Goal: Transaction & Acquisition: Purchase product/service

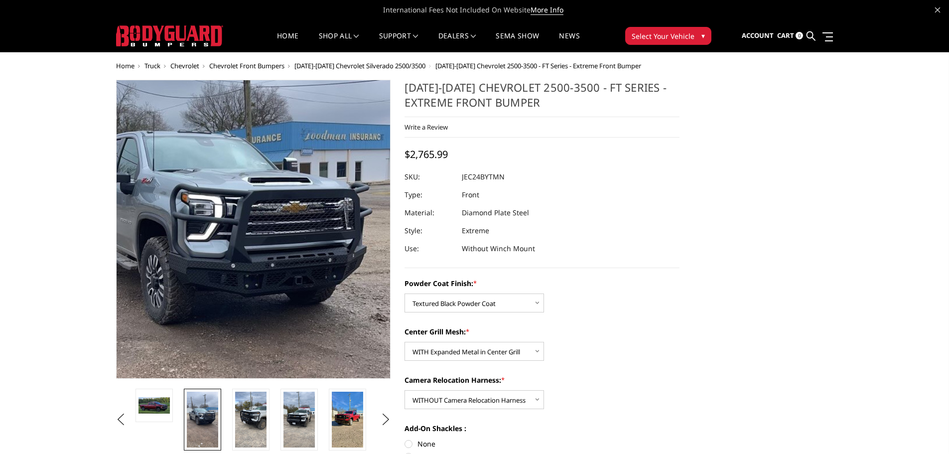
select select "3279"
select select "3280"
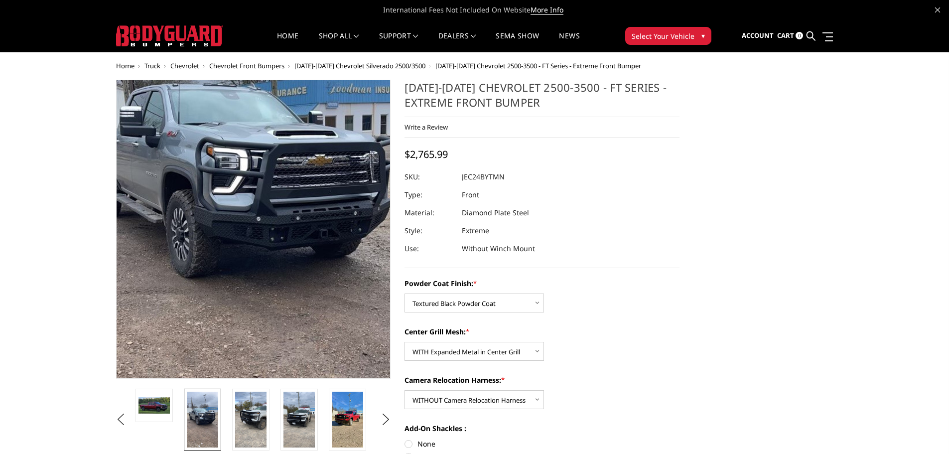
click at [287, 241] on img at bounding box center [243, 216] width 359 height 638
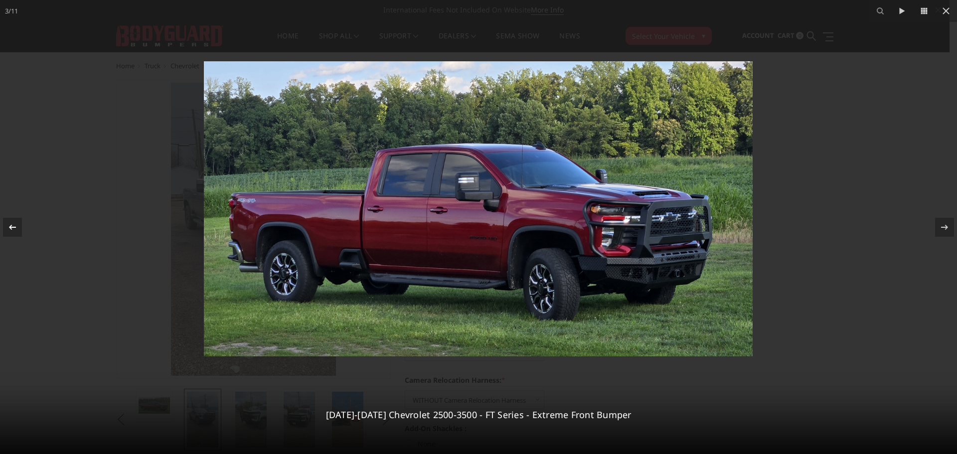
click at [18, 228] on icon at bounding box center [12, 227] width 12 height 12
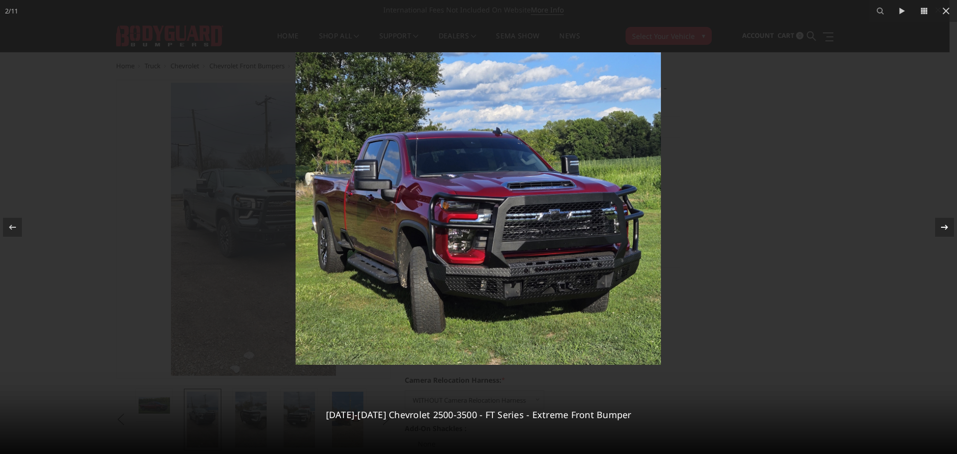
click at [944, 226] on icon at bounding box center [944, 227] width 12 height 12
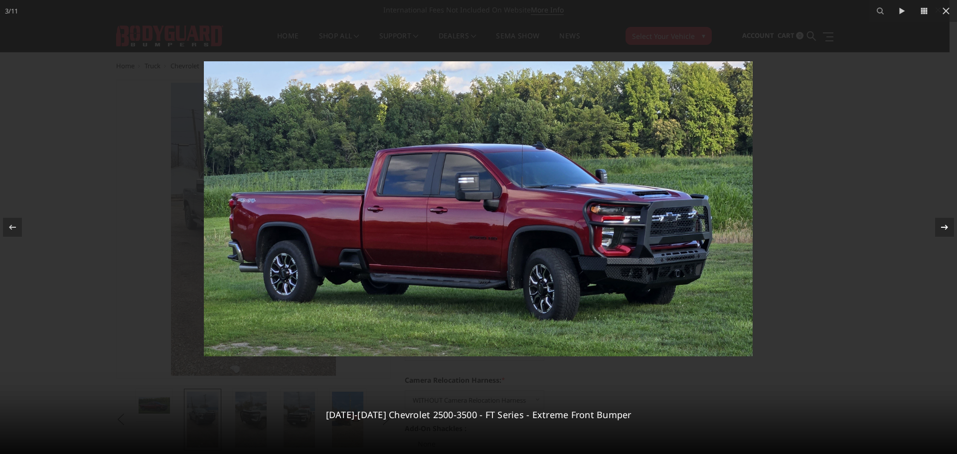
click at [946, 231] on icon at bounding box center [944, 227] width 12 height 12
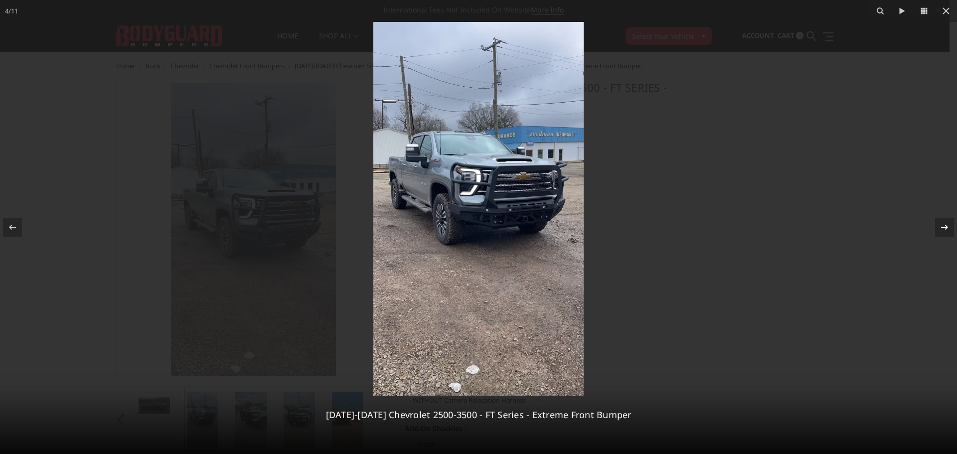
click at [945, 230] on icon at bounding box center [944, 227] width 12 height 12
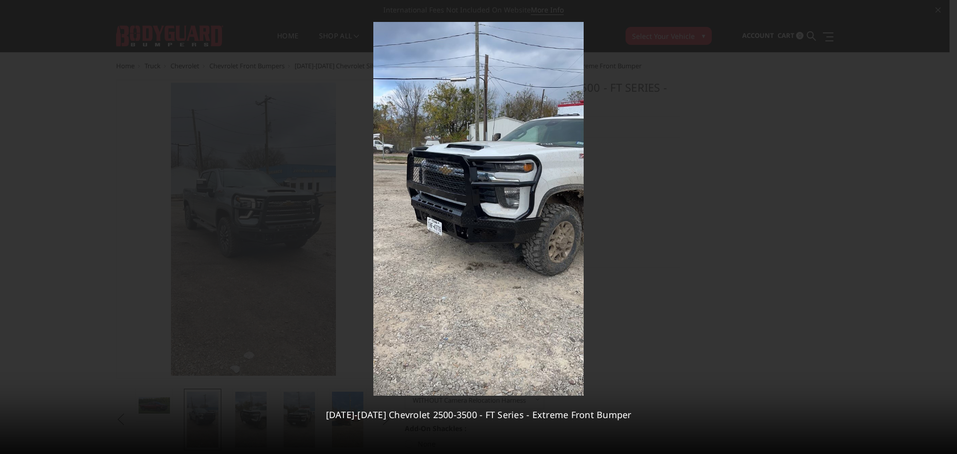
click at [945, 229] on div "5 / [PHONE_NUMBER][DATE][DATE] Chevrolet 2500-3500 - FT Series - Extreme Front …" at bounding box center [478, 227] width 957 height 454
click at [943, 229] on icon at bounding box center [944, 227] width 12 height 12
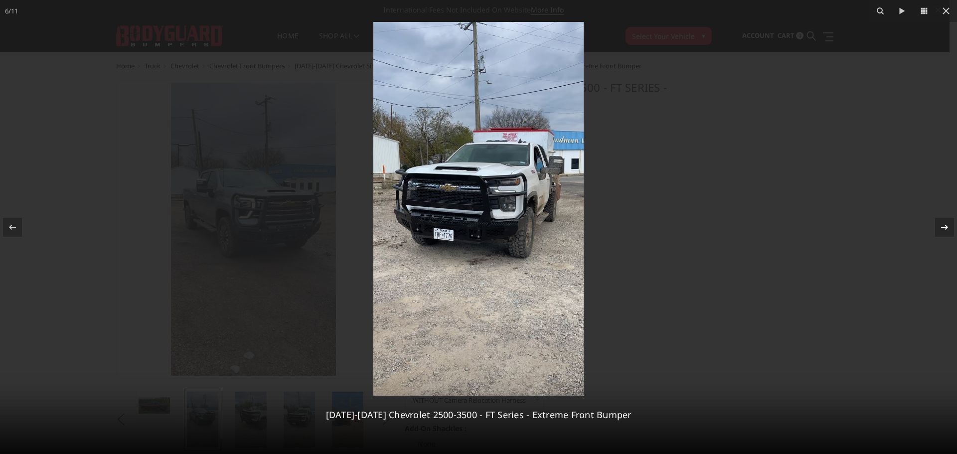
click at [943, 229] on div "6 / [PHONE_NUMBER][DATE][DATE] Chevrolet 2500-3500 - FT Series - Extreme Front …" at bounding box center [478, 227] width 957 height 454
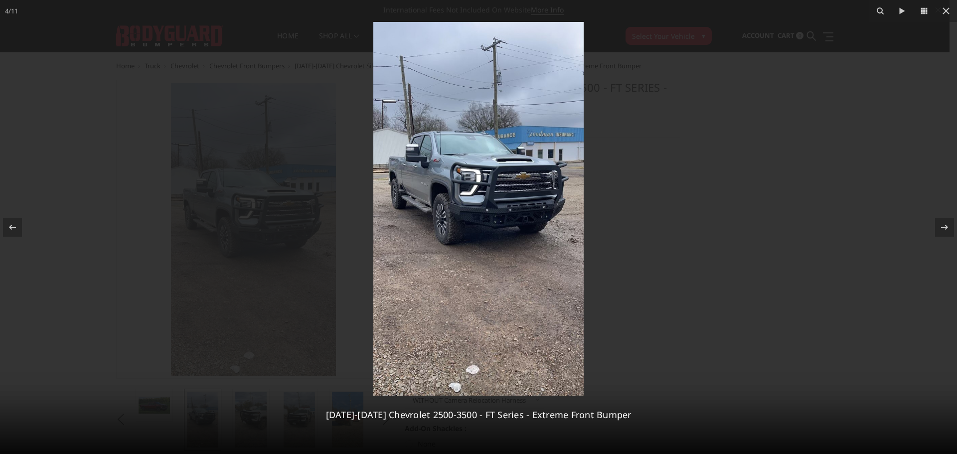
click at [522, 215] on img at bounding box center [478, 209] width 210 height 374
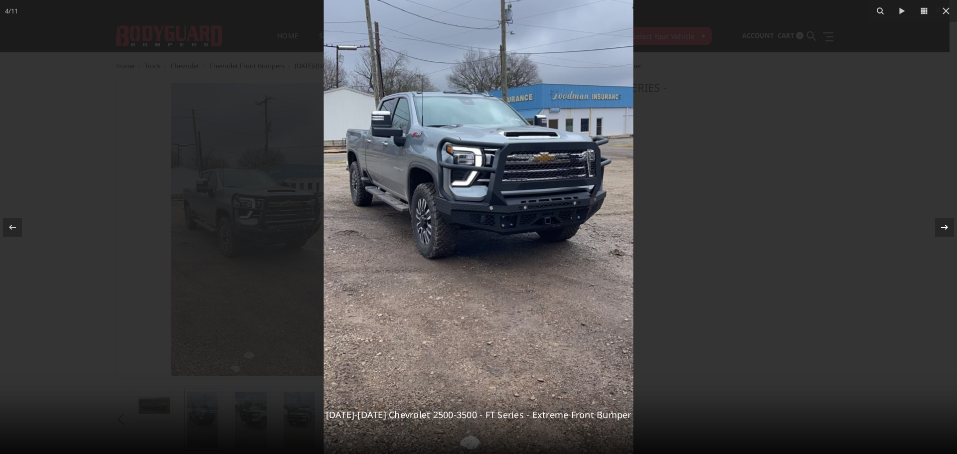
click at [948, 224] on icon at bounding box center [944, 227] width 12 height 12
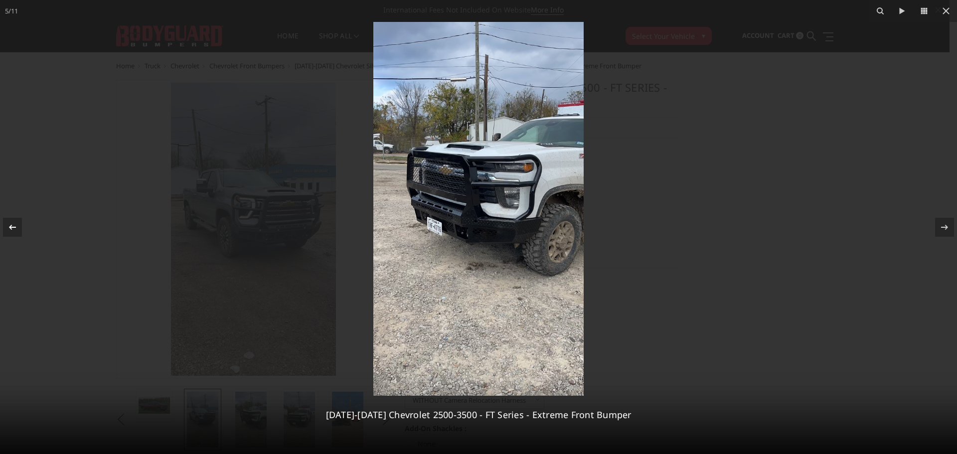
click at [20, 223] on div at bounding box center [12, 227] width 19 height 19
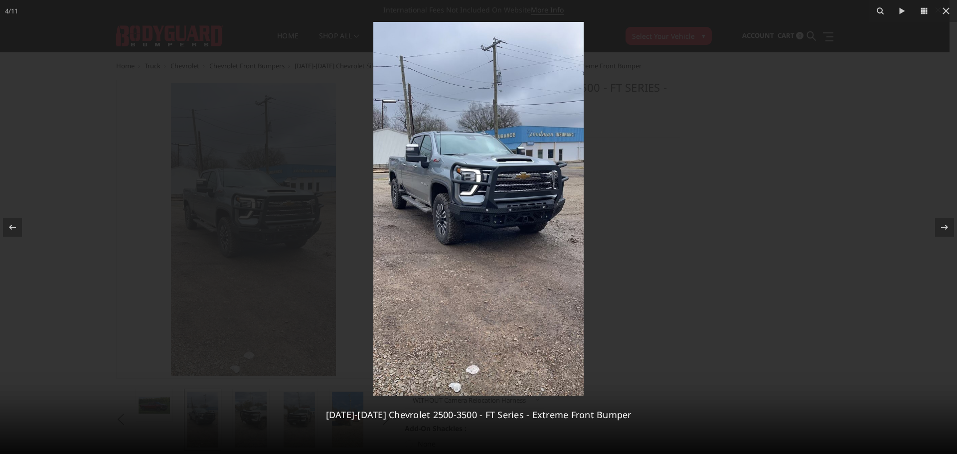
click at [525, 212] on img at bounding box center [478, 209] width 210 height 374
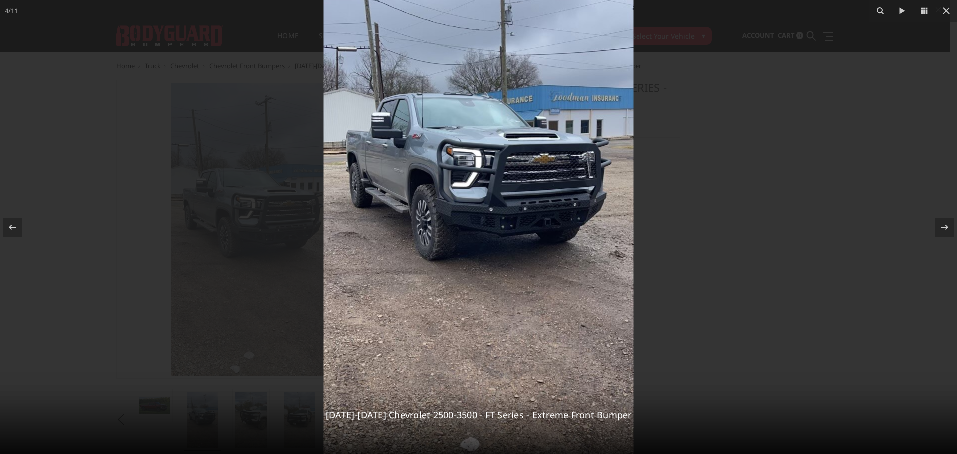
click at [554, 219] on img at bounding box center [478, 207] width 309 height 550
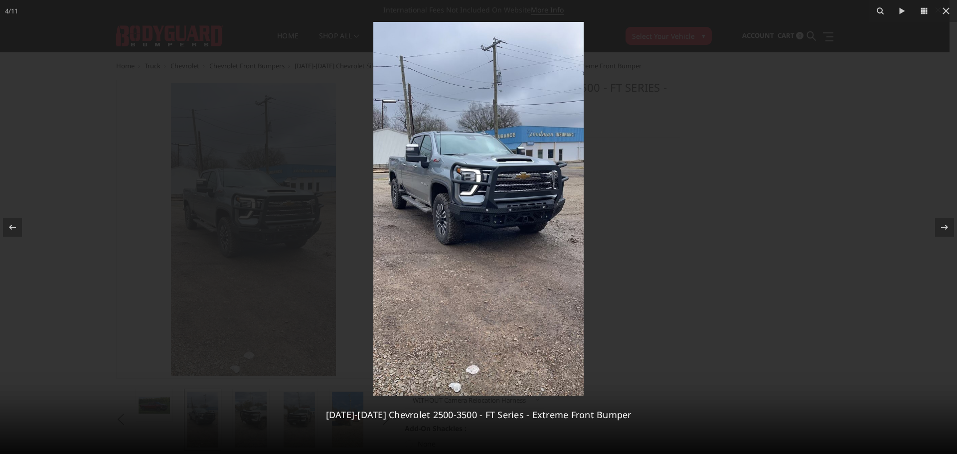
click at [527, 214] on img at bounding box center [478, 209] width 210 height 374
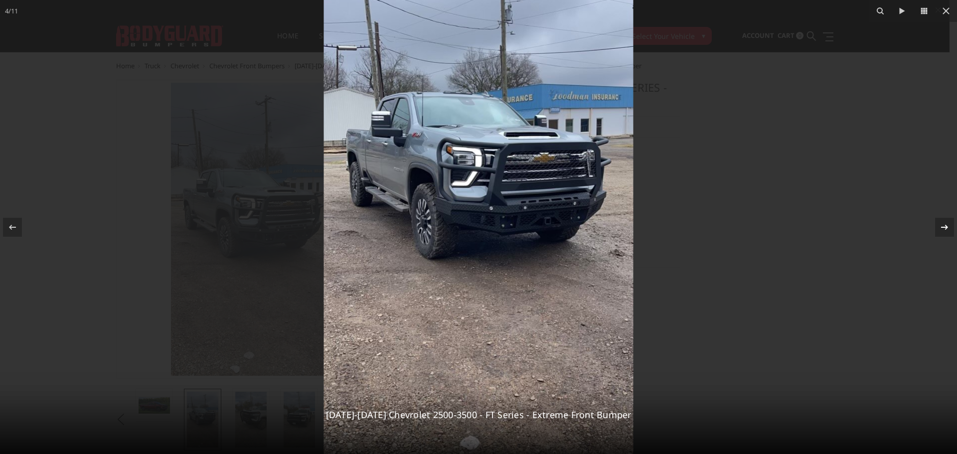
click at [949, 221] on icon at bounding box center [944, 227] width 12 height 12
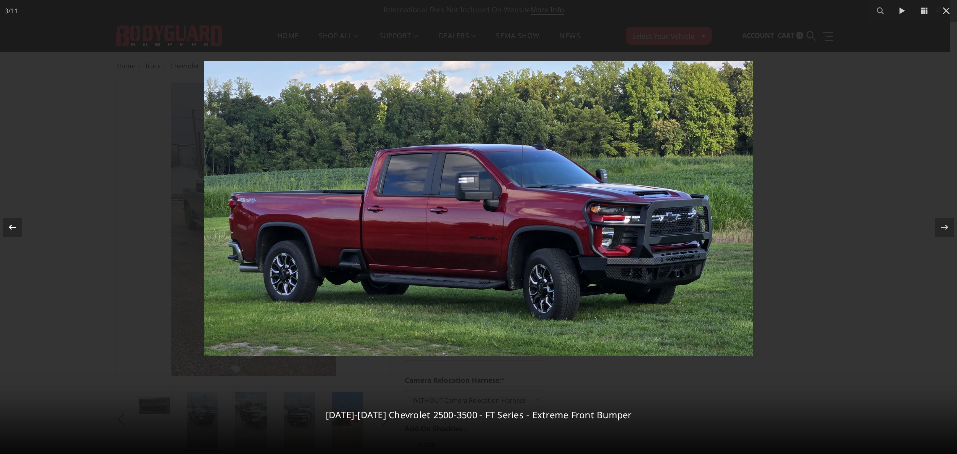
click at [15, 221] on icon at bounding box center [12, 227] width 12 height 12
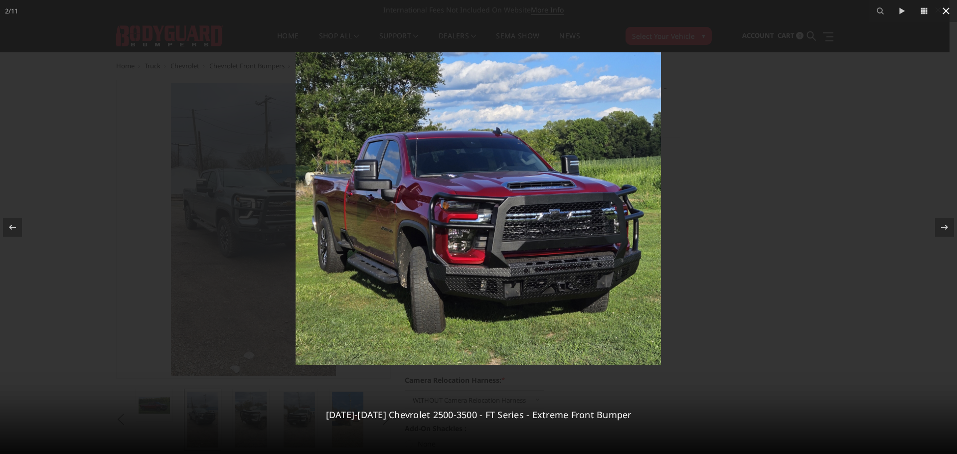
click at [944, 12] on icon at bounding box center [945, 10] width 7 height 7
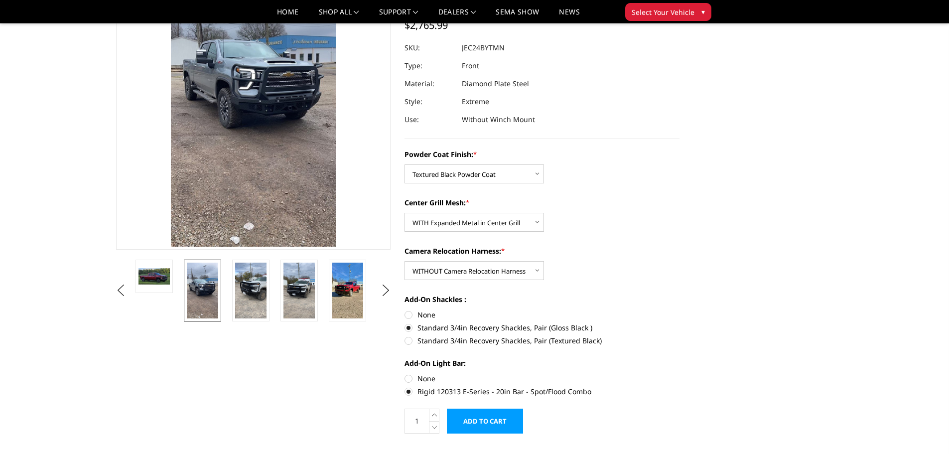
scroll to position [50, 0]
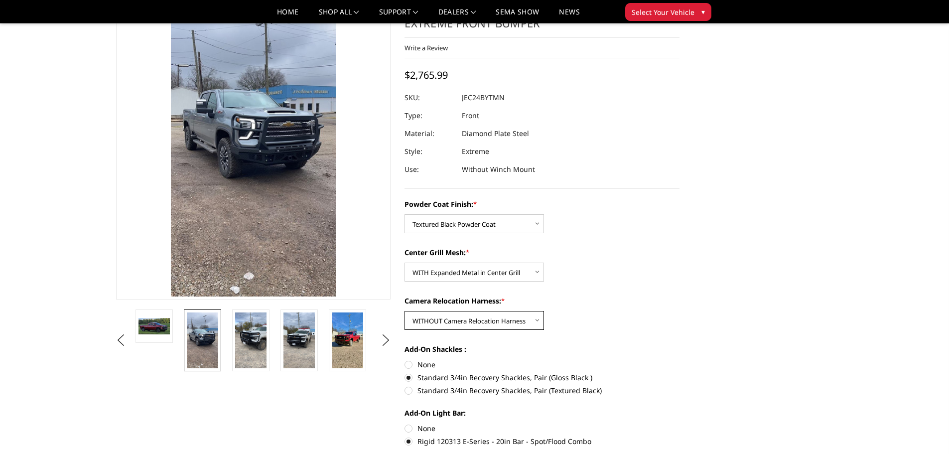
click at [533, 315] on select "Choose Options WITH Camera Relocation Harness WITHOUT Camera Relocation Harness" at bounding box center [475, 320] width 140 height 19
select select "3282"
click at [405, 311] on select "Choose Options WITH Camera Relocation Harness WITHOUT Camera Relocation Harness" at bounding box center [475, 320] width 140 height 19
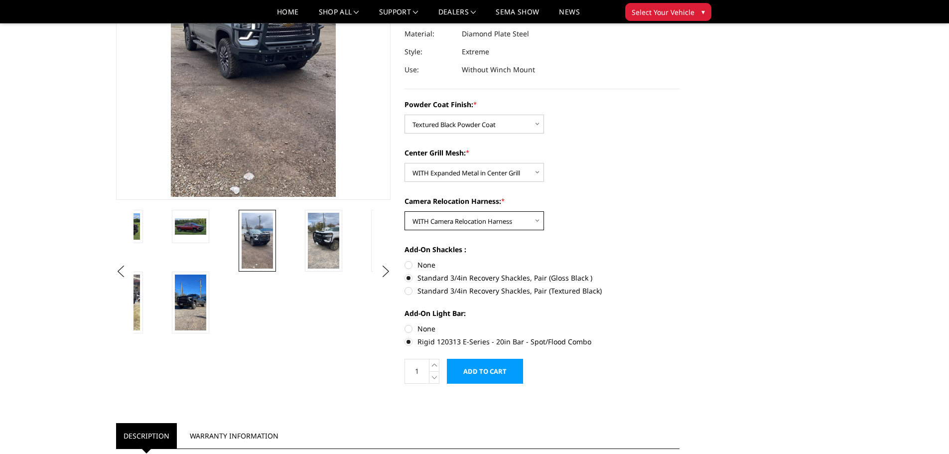
scroll to position [100, 0]
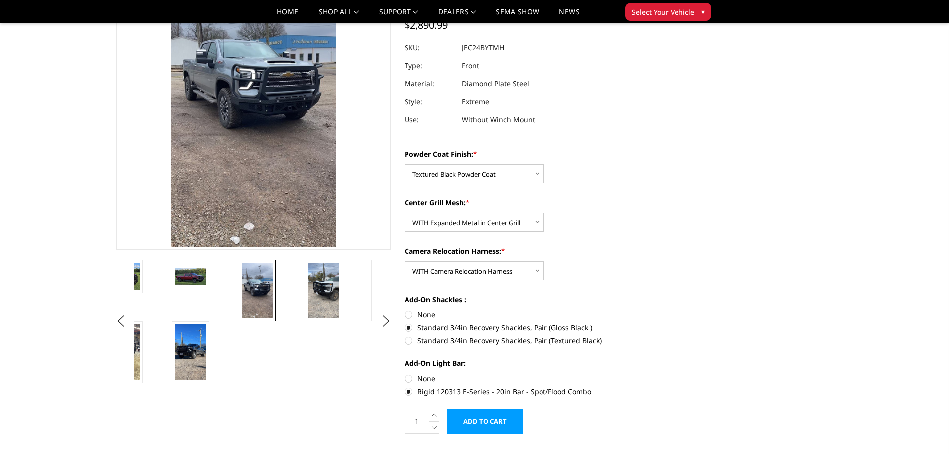
click at [413, 329] on label "Standard 3/4in Recovery Shackles, Pair (Gloss Black )" at bounding box center [542, 327] width 275 height 10
click at [680, 310] on input "Standard 3/4in Recovery Shackles, Pair (Gloss Black )" at bounding box center [680, 309] width 0 height 0
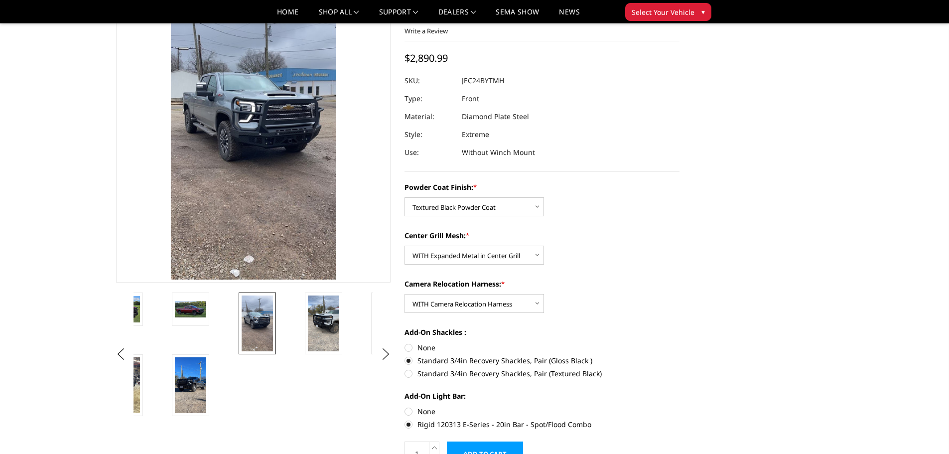
scroll to position [50, 0]
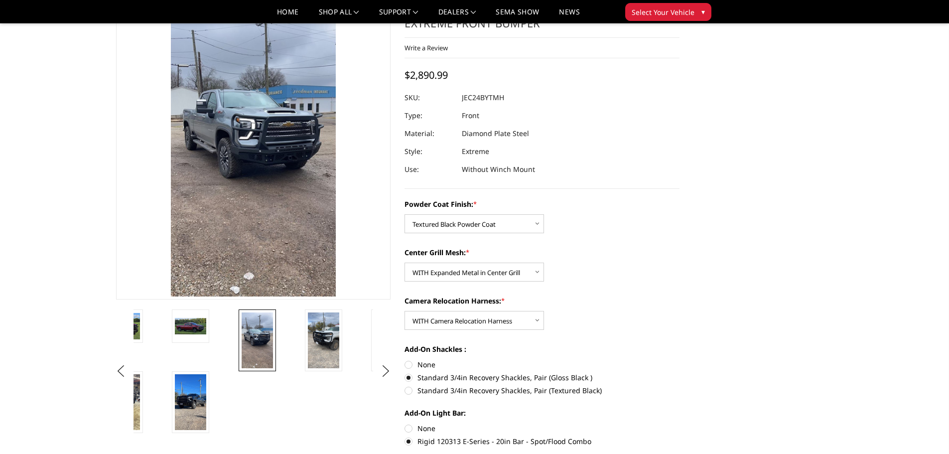
click at [409, 377] on label "Standard 3/4in Recovery Shackles, Pair (Gloss Black )" at bounding box center [542, 377] width 275 height 10
click at [680, 360] on input "Standard 3/4in Recovery Shackles, Pair (Gloss Black )" at bounding box center [680, 359] width 0 height 0
click at [408, 377] on label "Standard 3/4in Recovery Shackles, Pair (Gloss Black )" at bounding box center [542, 377] width 275 height 10
click at [680, 360] on input "Standard 3/4in Recovery Shackles, Pair (Gloss Black )" at bounding box center [680, 359] width 0 height 0
click at [412, 379] on label "Standard 3/4in Recovery Shackles, Pair (Gloss Black )" at bounding box center [542, 377] width 275 height 10
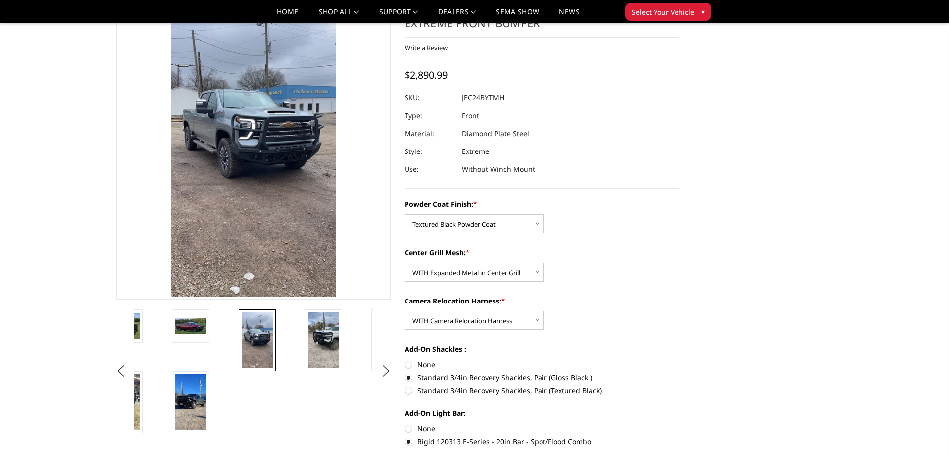
click at [680, 360] on input "Standard 3/4in Recovery Shackles, Pair (Gloss Black )" at bounding box center [680, 359] width 0 height 0
click at [407, 365] on label "None" at bounding box center [542, 364] width 275 height 10
click at [405, 360] on input "None" at bounding box center [405, 359] width 0 height 0
radio input "true"
click at [408, 378] on label "Standard 3/4in Recovery Shackles, Pair (Gloss Black )" at bounding box center [542, 377] width 275 height 10
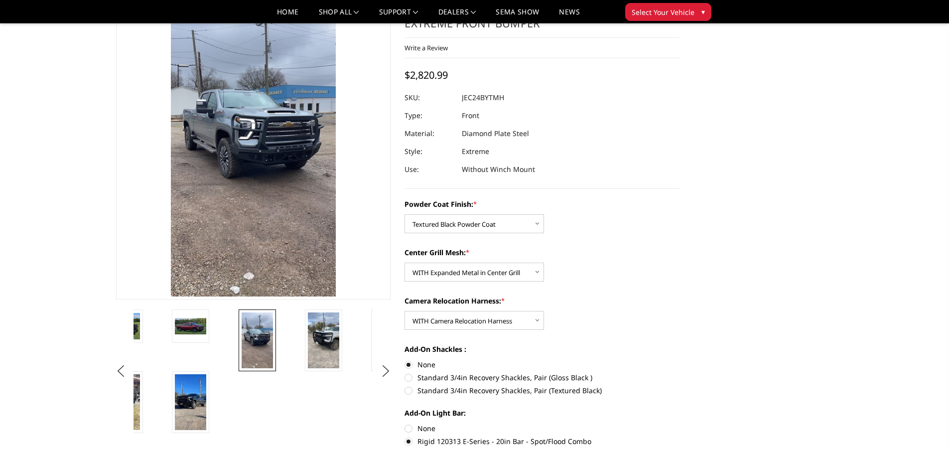
click at [680, 360] on input "Standard 3/4in Recovery Shackles, Pair (Gloss Black )" at bounding box center [680, 359] width 0 height 0
radio input "true"
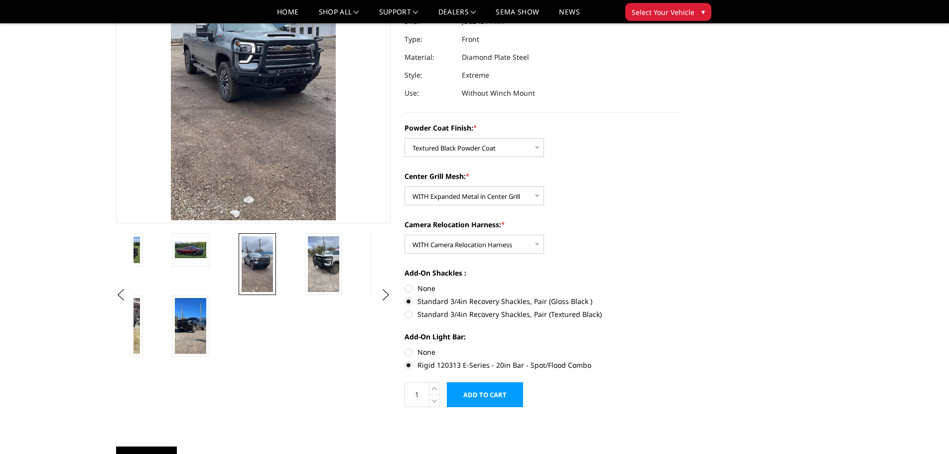
scroll to position [149, 0]
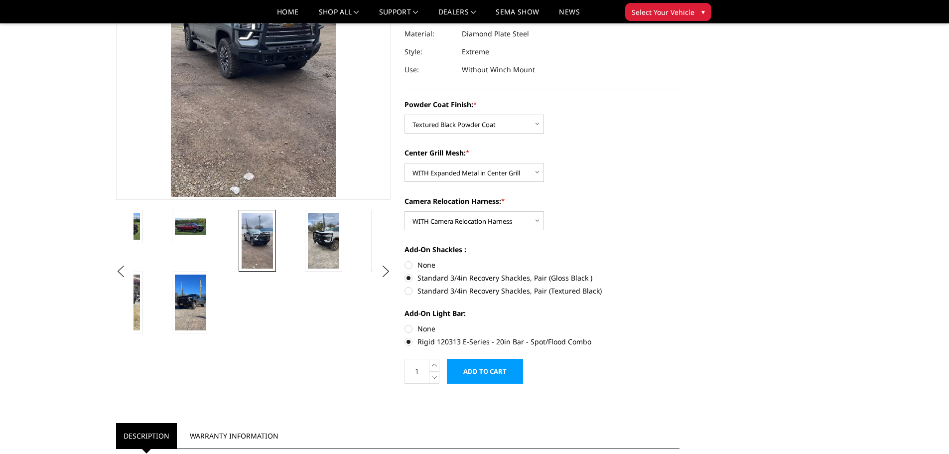
click at [411, 325] on label "None" at bounding box center [542, 328] width 275 height 10
click at [405, 324] on input "None" at bounding box center [405, 323] width 0 height 0
radio input "true"
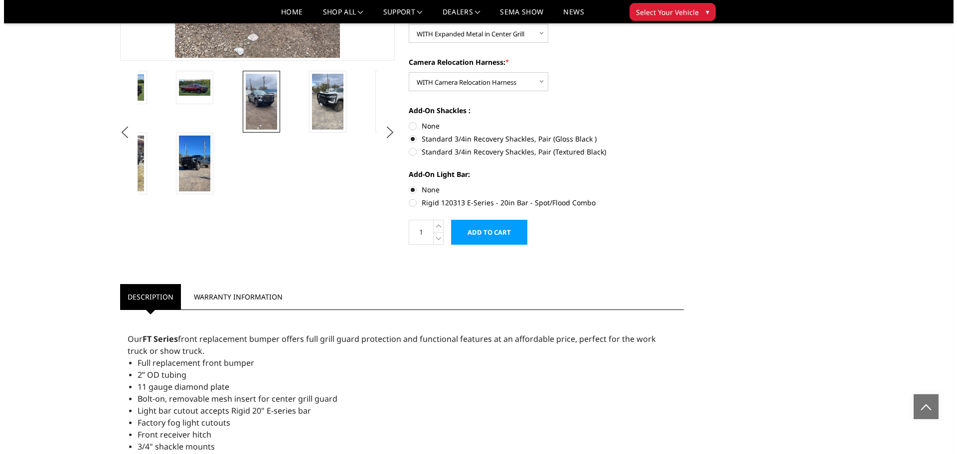
scroll to position [0, 0]
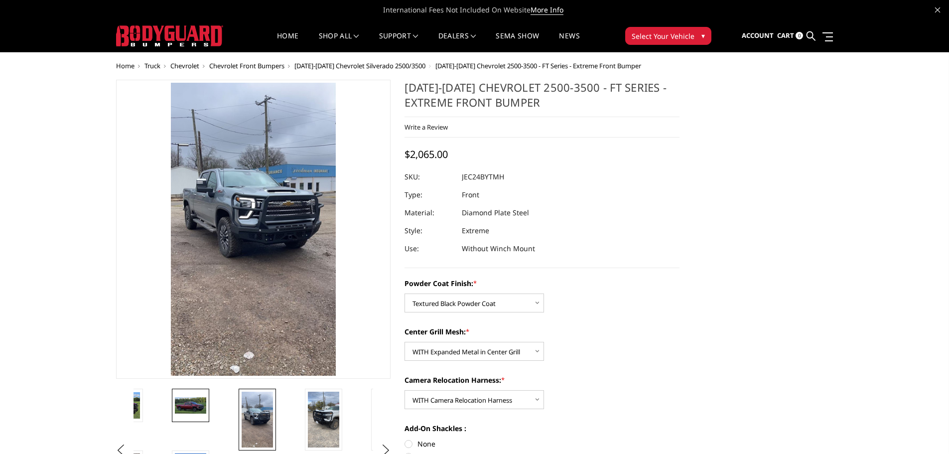
click at [184, 415] on link at bounding box center [190, 405] width 37 height 33
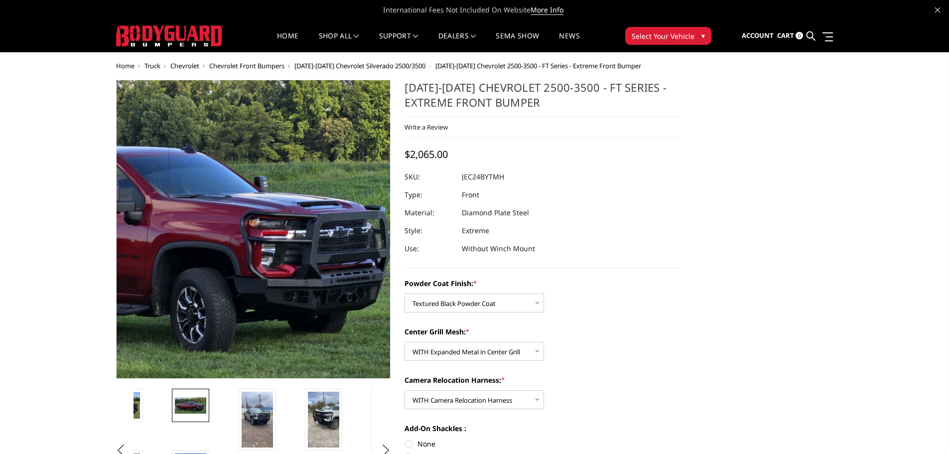
click at [357, 284] on img at bounding box center [118, 221] width 638 height 343
